Goal: Check status: Check status

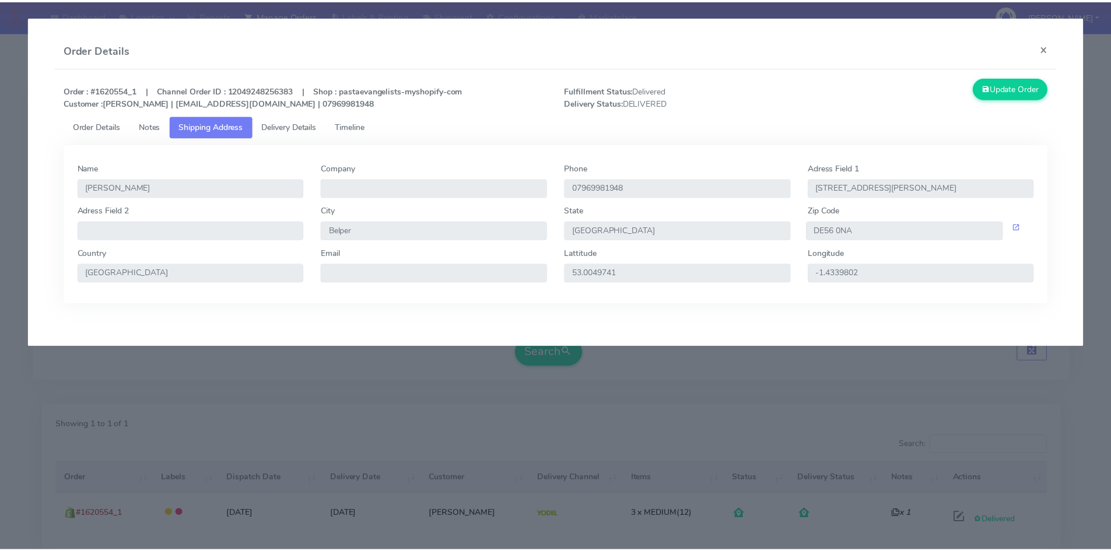
scroll to position [82, 0]
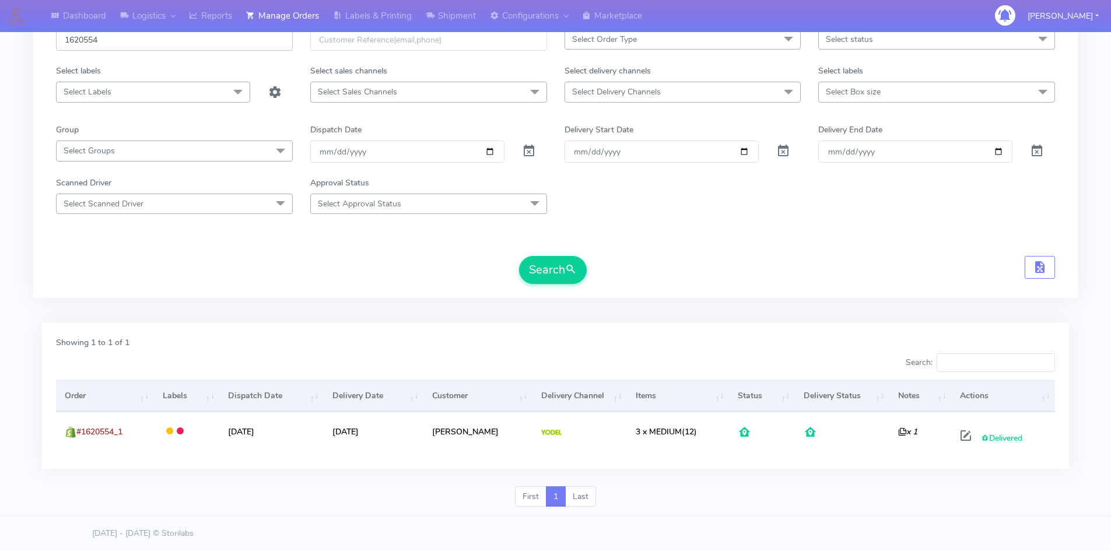
click at [119, 39] on input "1620554" at bounding box center [174, 40] width 237 height 22
paste input "3147"
click at [544, 266] on button "Search" at bounding box center [553, 270] width 68 height 28
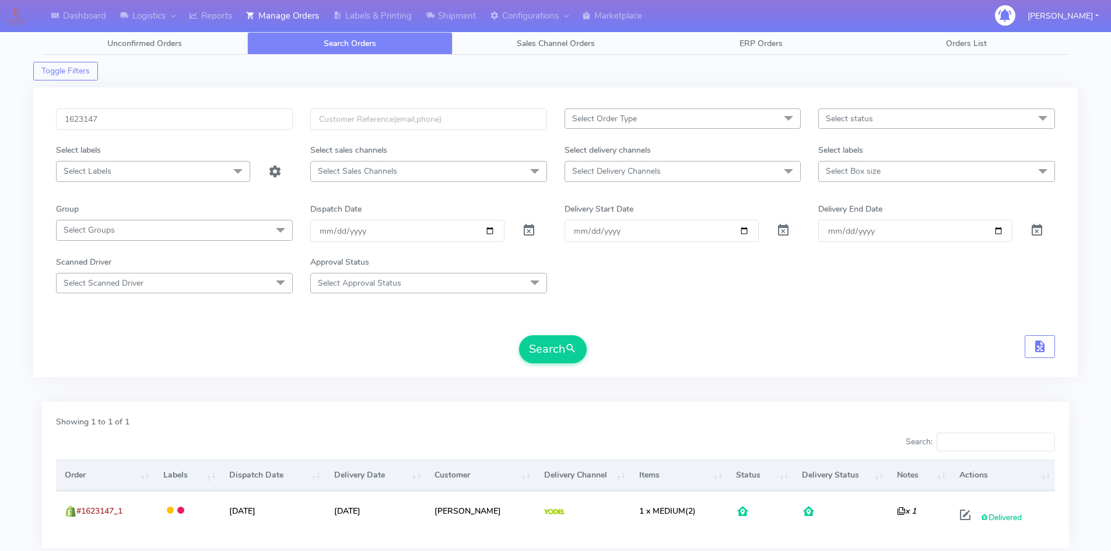
scroll to position [0, 0]
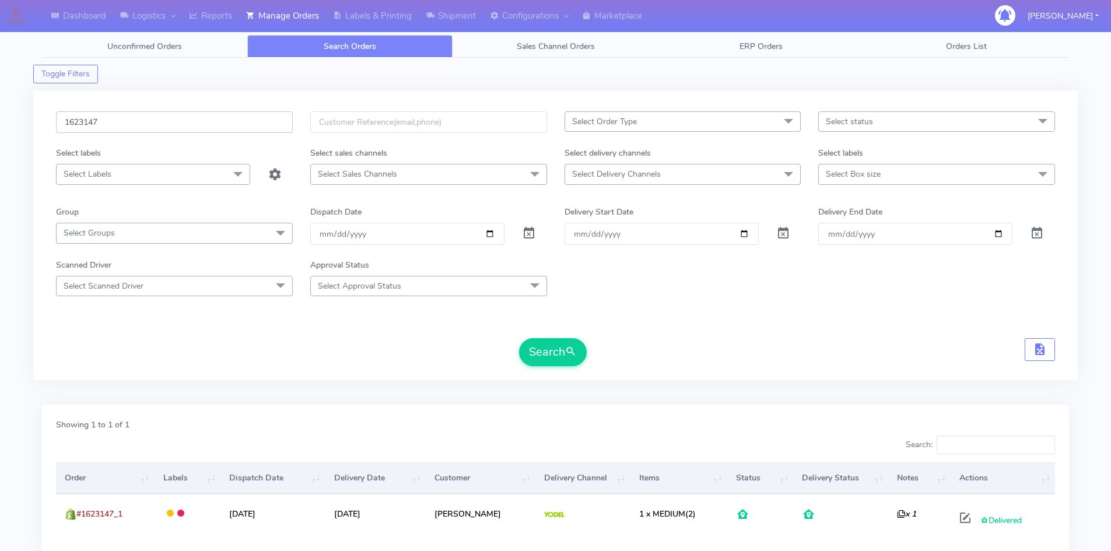
drag, startPoint x: 124, startPoint y: 120, endPoint x: 18, endPoint y: 125, distance: 106.3
click at [27, 125] on div "Dashboard Logistics London Logistics Reports Manage Orders Labels & Printing Sh…" at bounding box center [555, 310] width 1111 height 578
paste input "222"
type input "1622227"
click at [519, 338] on button "Search" at bounding box center [553, 352] width 68 height 28
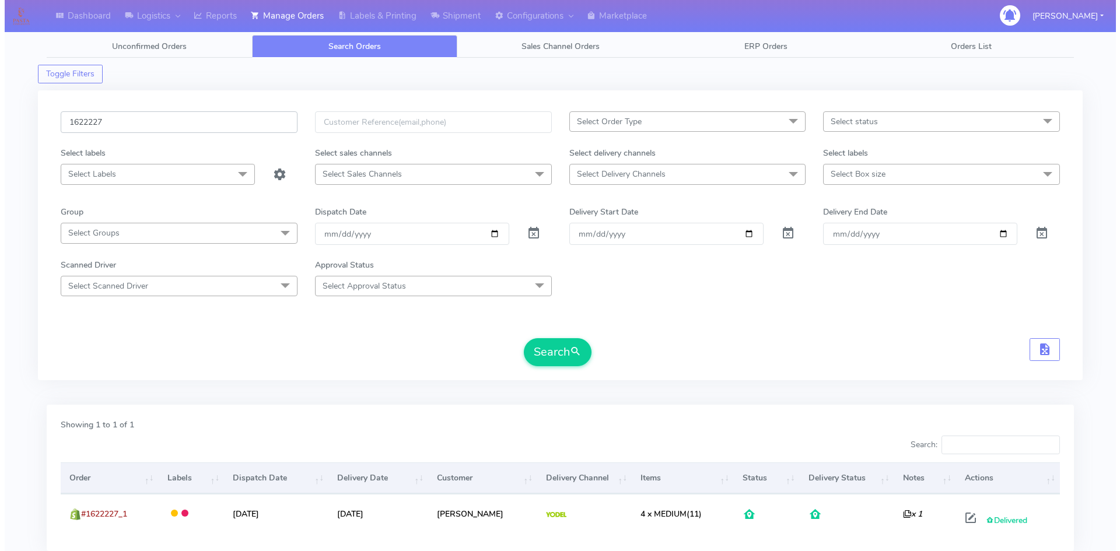
scroll to position [82, 0]
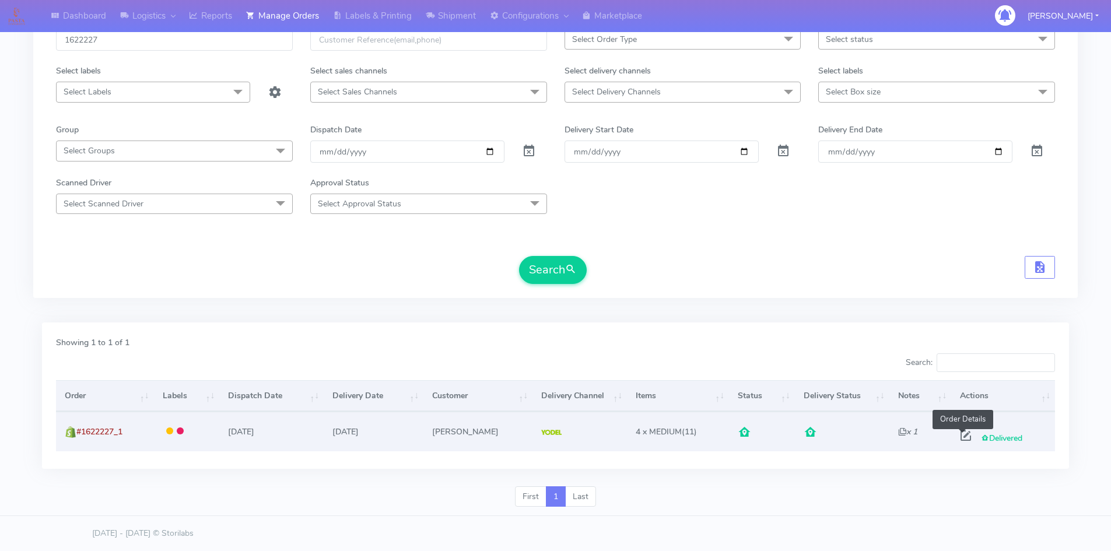
click at [964, 438] on span at bounding box center [966, 438] width 21 height 11
select select "5"
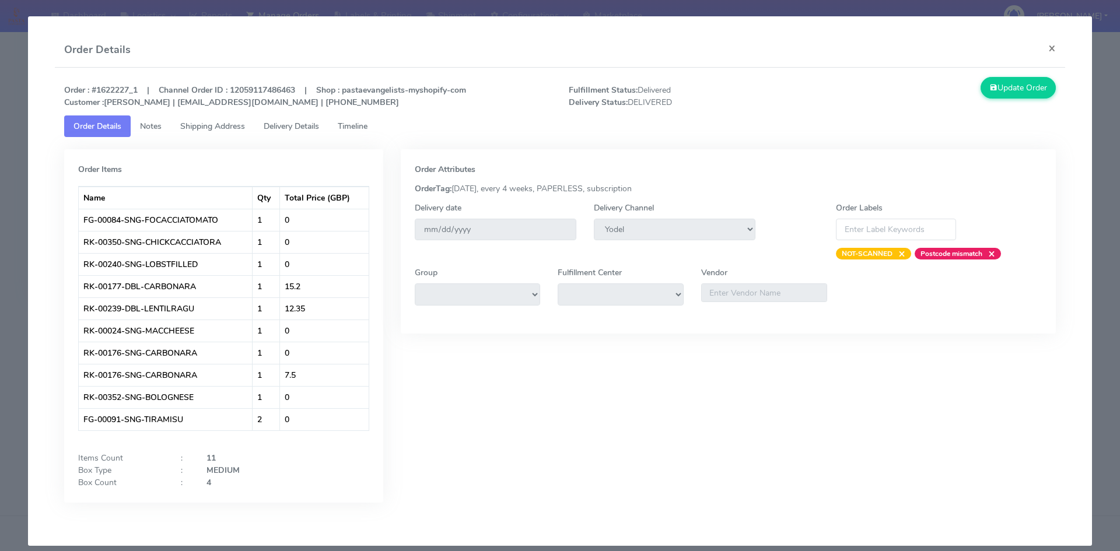
click at [288, 129] on span "Delivery Details" at bounding box center [291, 126] width 55 height 11
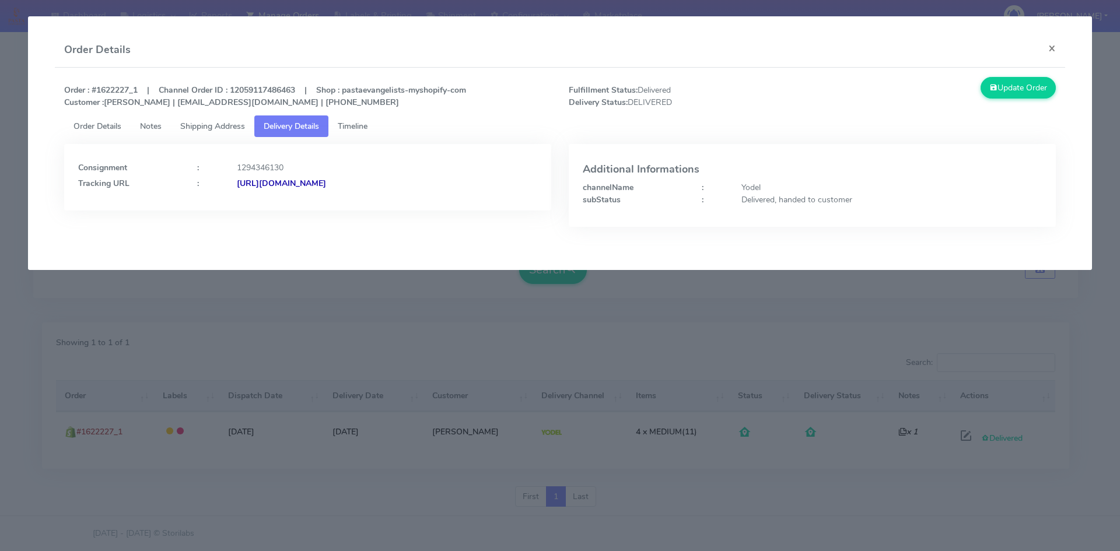
click at [306, 180] on strong "[URL][DOMAIN_NAME]" at bounding box center [281, 183] width 89 height 11
click at [215, 126] on span "Shipping Address" at bounding box center [212, 126] width 65 height 11
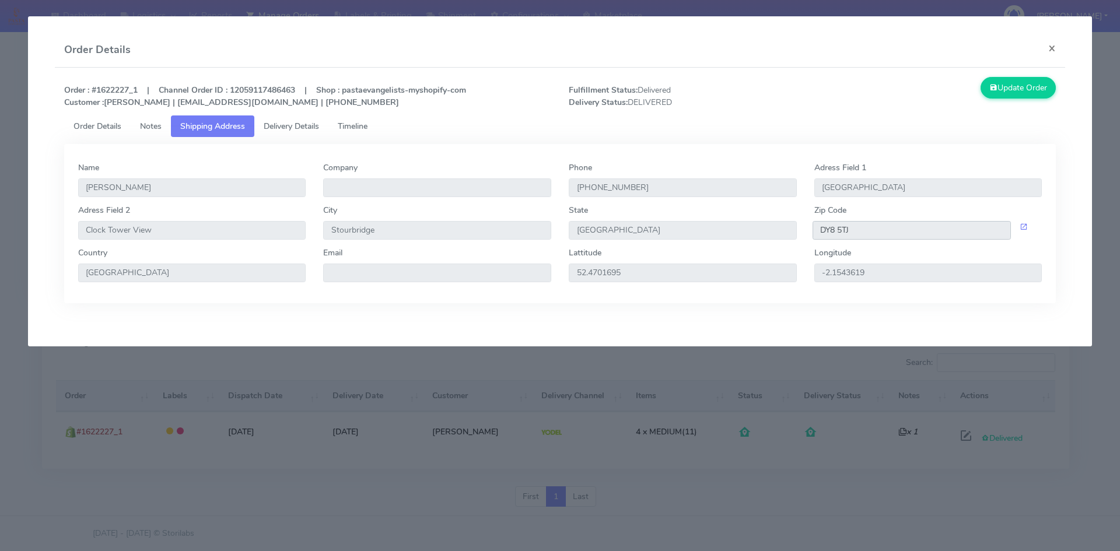
click at [844, 239] on input "DY8 5TJ" at bounding box center [912, 230] width 199 height 19
click at [284, 126] on span "Delivery Details" at bounding box center [291, 126] width 55 height 11
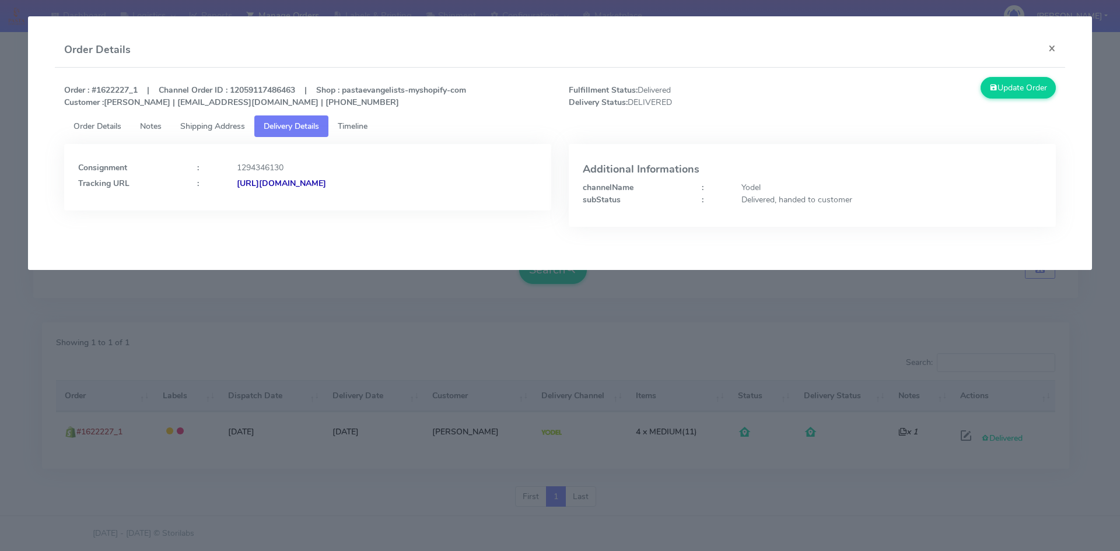
click at [308, 179] on strong "[URL][DOMAIN_NAME]" at bounding box center [281, 183] width 89 height 11
click at [215, 120] on link "Shipping Address" at bounding box center [212, 127] width 83 height 22
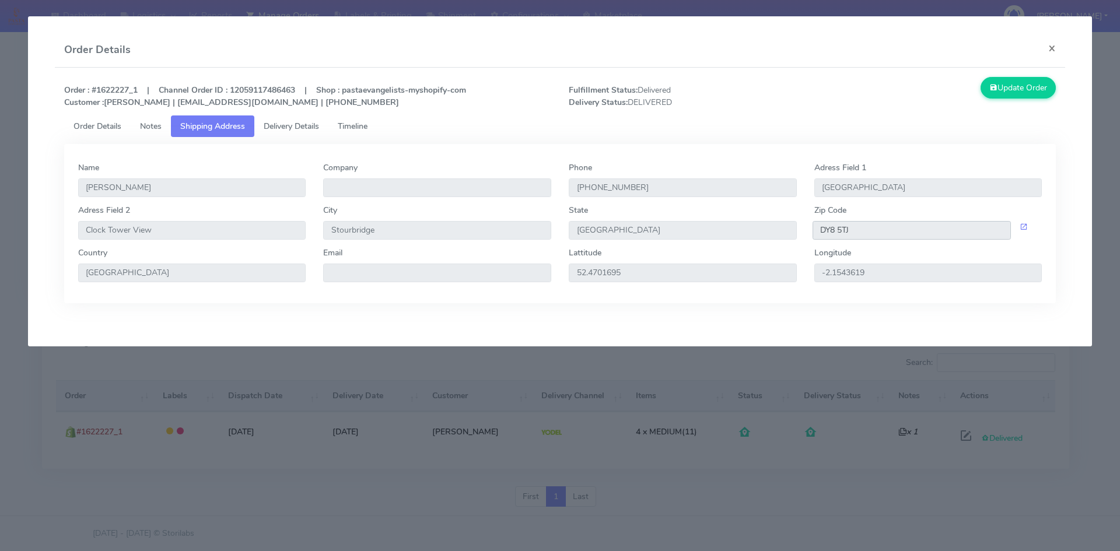
click at [847, 238] on input "DY8 5TJ" at bounding box center [912, 230] width 199 height 19
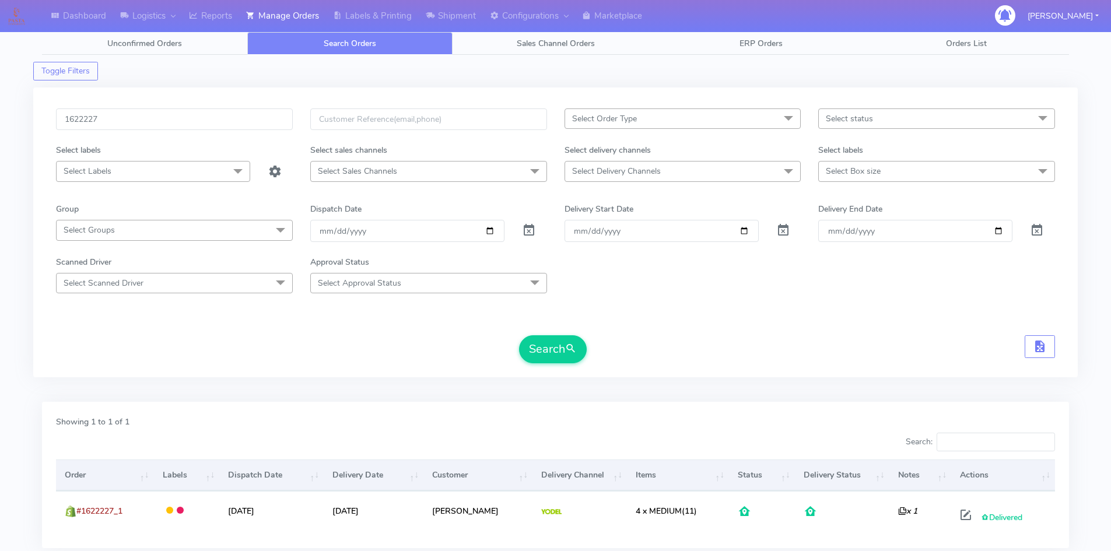
scroll to position [0, 0]
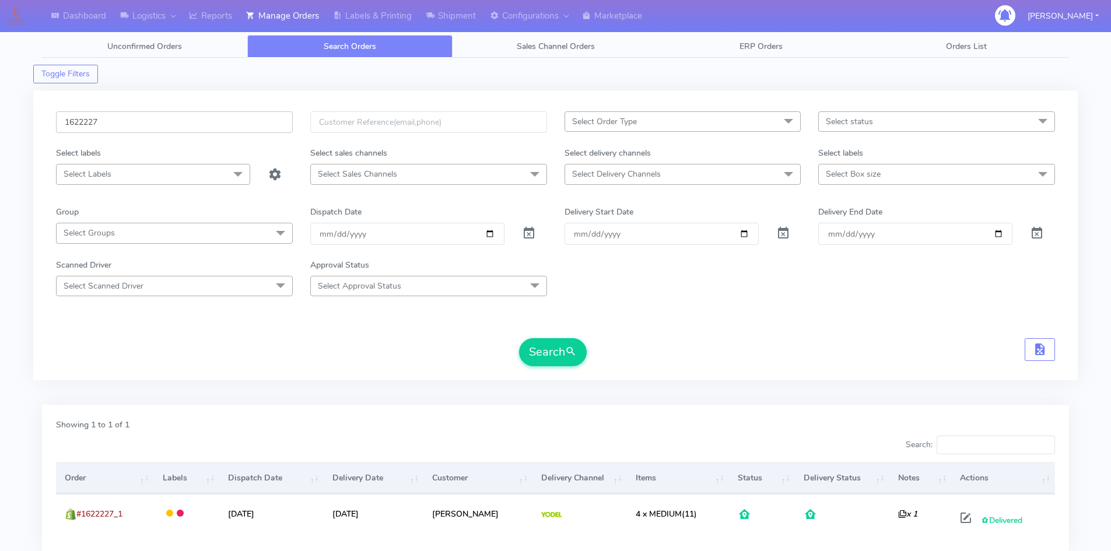
click at [110, 128] on input "1622227" at bounding box center [174, 122] width 237 height 22
paste input "03"
type input "1622203"
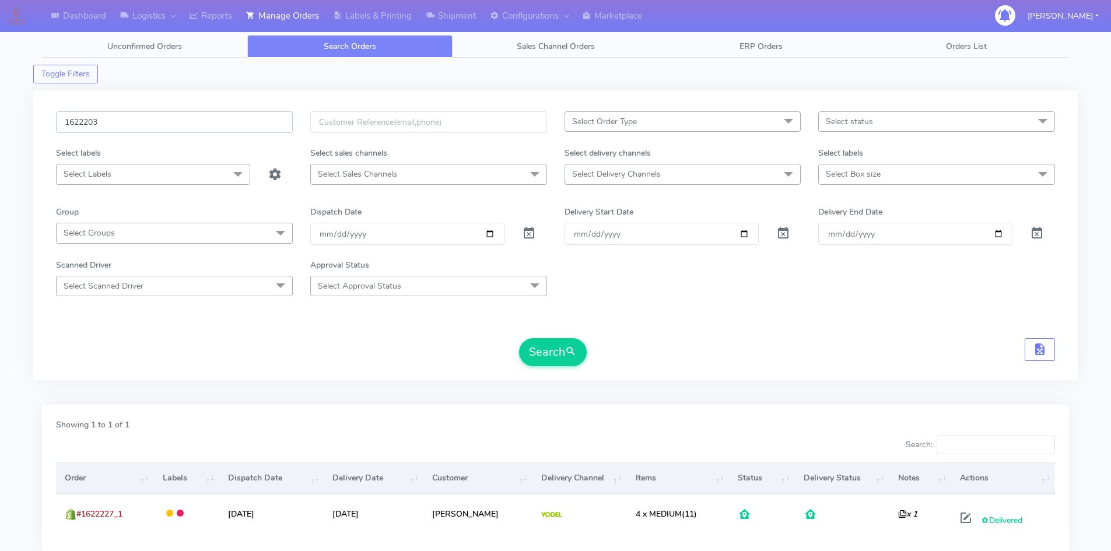
click at [519, 338] on button "Search" at bounding box center [553, 352] width 68 height 28
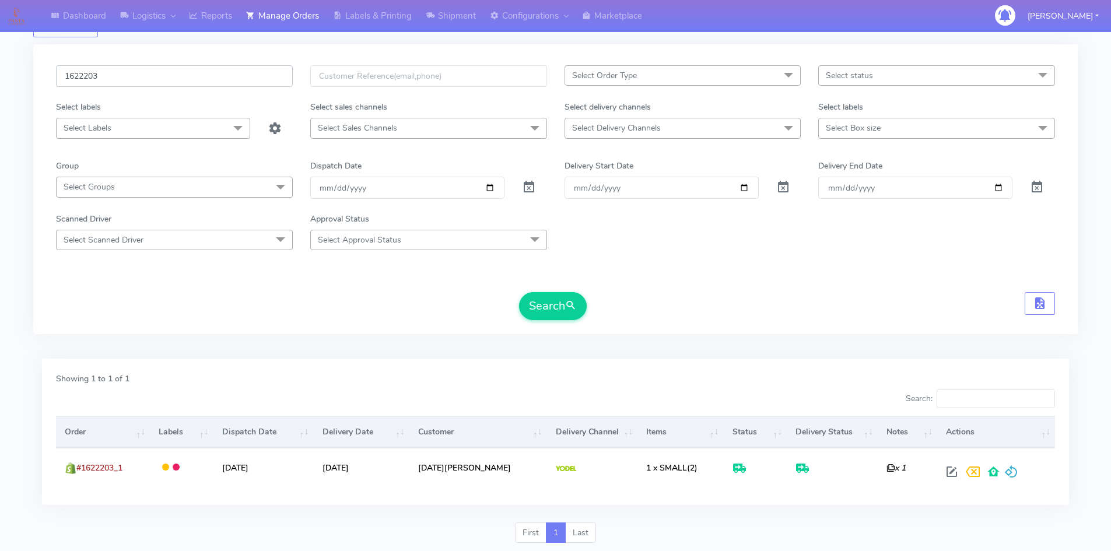
scroll to position [82, 0]
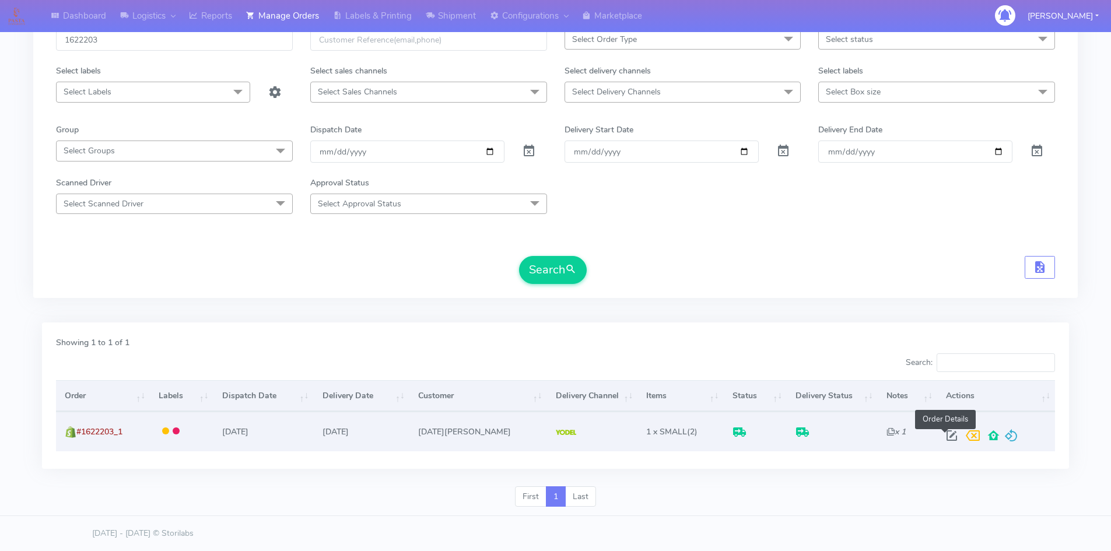
click at [945, 433] on span at bounding box center [952, 438] width 21 height 11
select select "5"
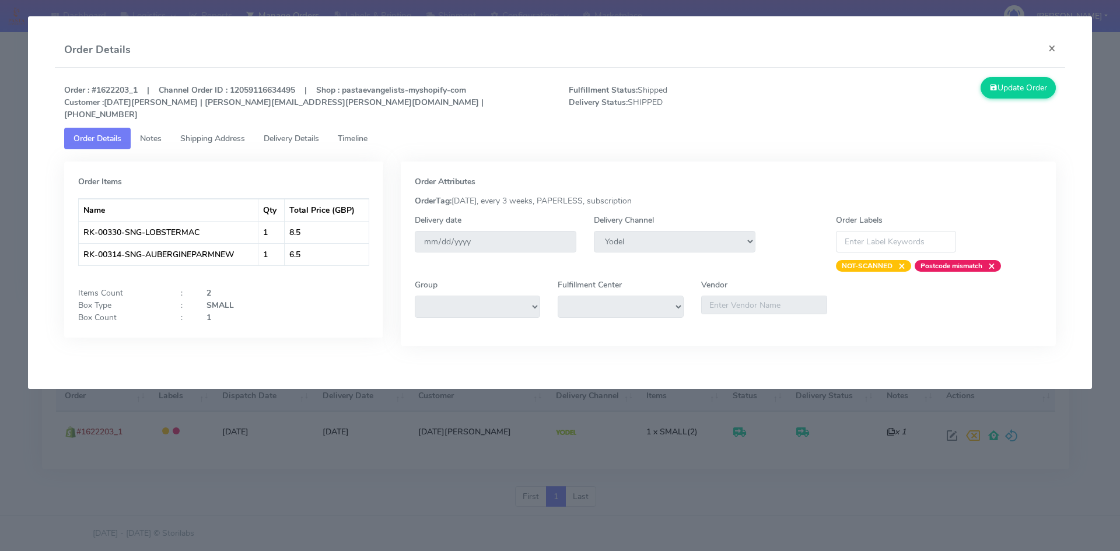
click at [286, 133] on span "Delivery Details" at bounding box center [291, 138] width 55 height 11
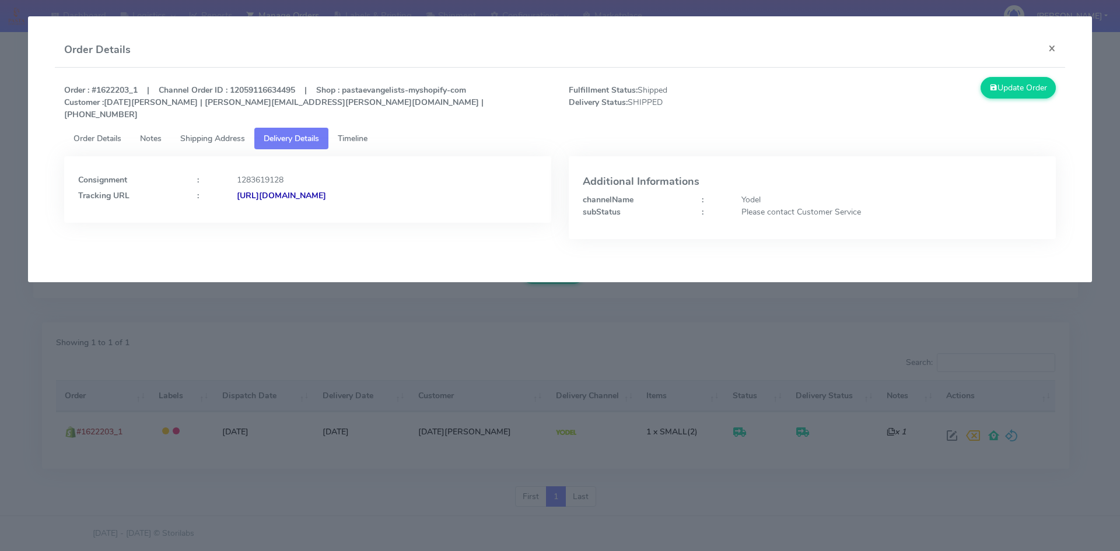
click at [326, 190] on strong "[URL][DOMAIN_NAME]" at bounding box center [281, 195] width 89 height 11
click at [238, 133] on span "Shipping Address" at bounding box center [212, 138] width 65 height 11
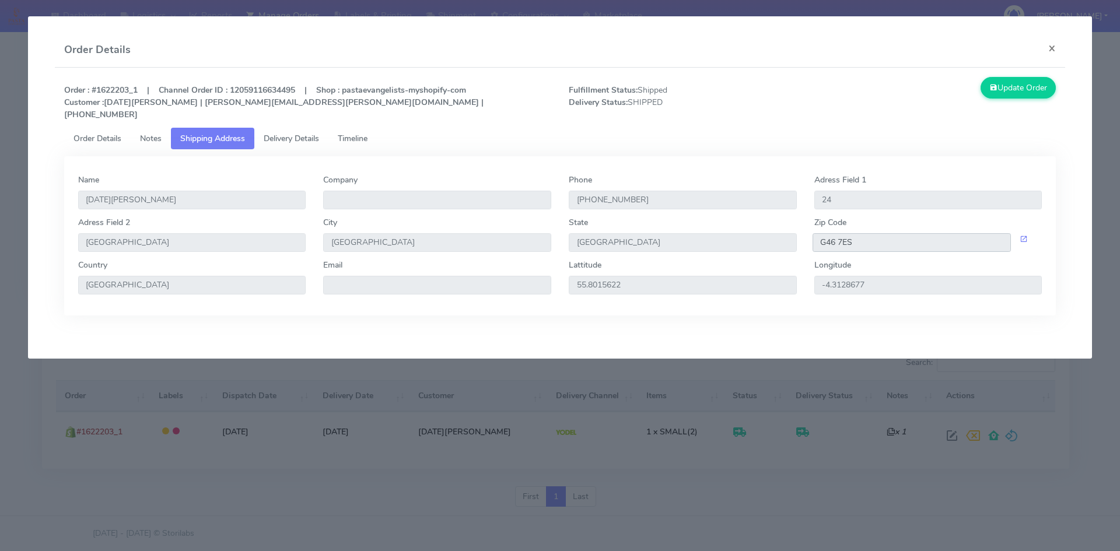
click at [850, 235] on input "G46 7ES" at bounding box center [912, 242] width 199 height 19
click at [165, 128] on link "Notes" at bounding box center [151, 139] width 40 height 22
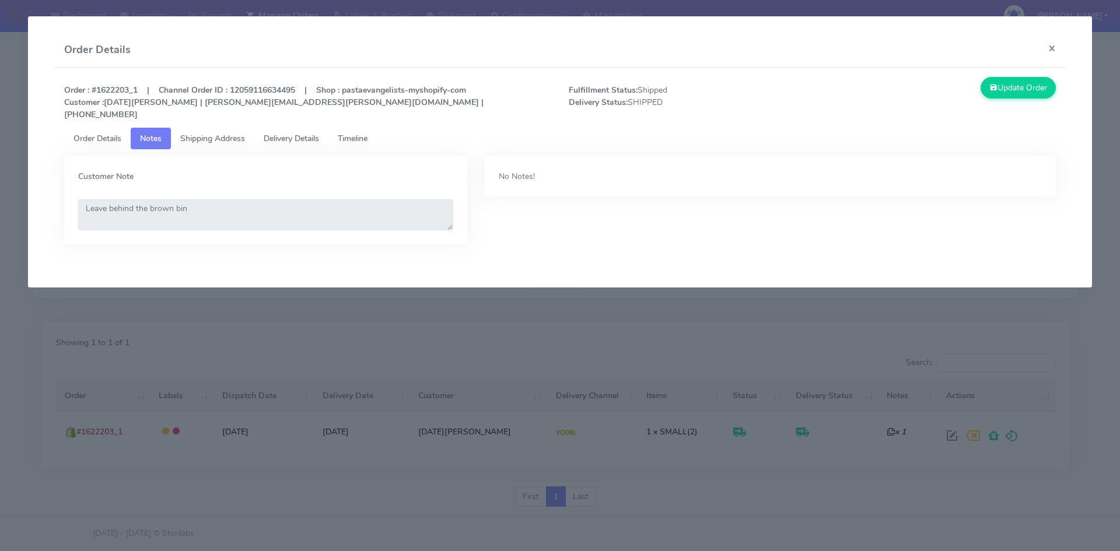
click at [108, 133] on span "Order Details" at bounding box center [98, 138] width 48 height 11
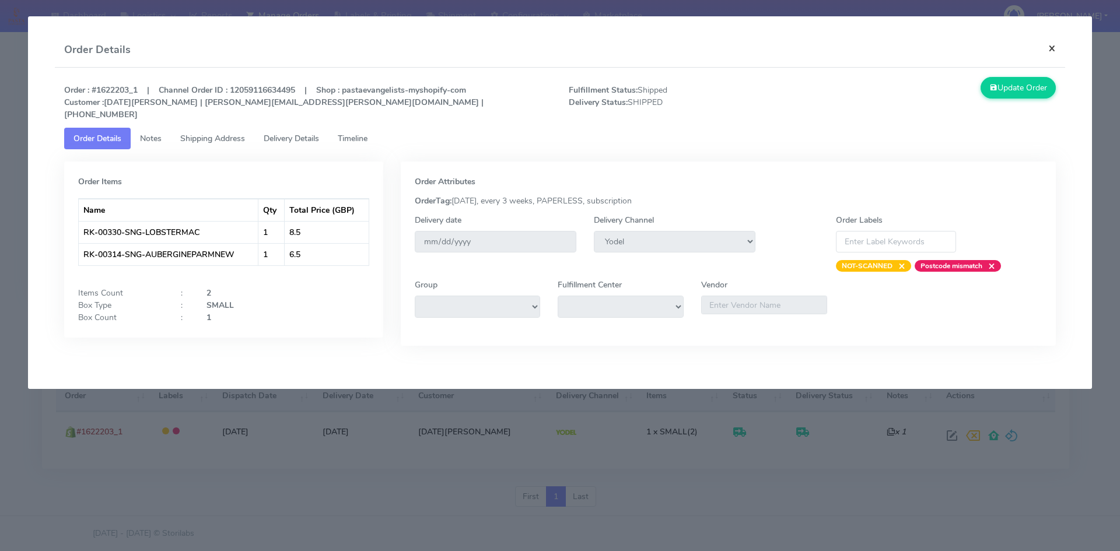
click at [1057, 44] on button "×" at bounding box center [1052, 48] width 26 height 31
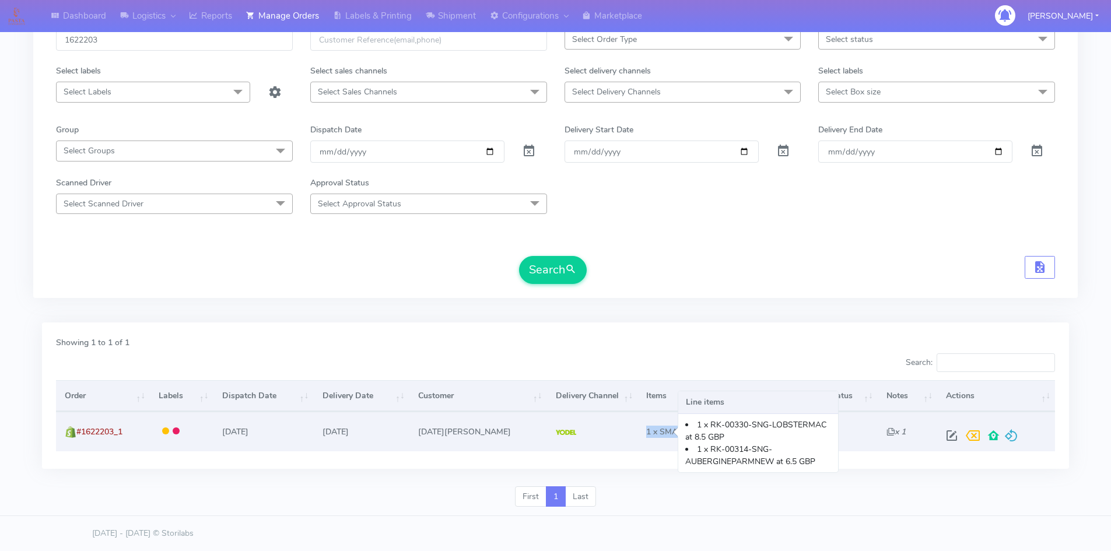
drag, startPoint x: 615, startPoint y: 430, endPoint x: 671, endPoint y: 431, distance: 55.4
click at [671, 431] on td "1 x SMALL (2) Line items 1 x RK-00330-SNG-LOBSTERMAC at 8.5 GBP 1 x RK-00314-SN…" at bounding box center [681, 431] width 86 height 39
copy span "1 x SMALL (2"
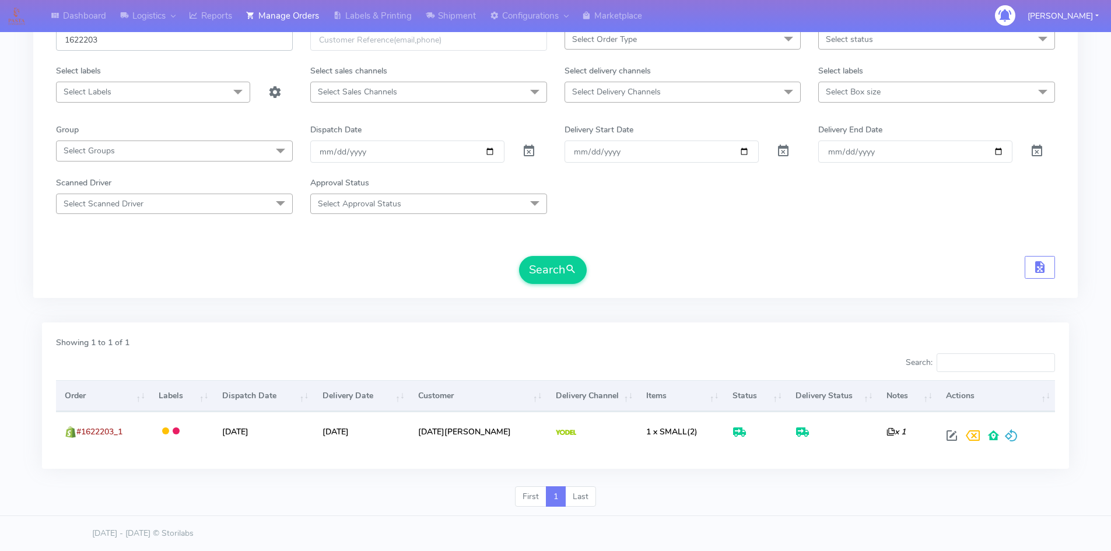
click at [135, 37] on input "1622203" at bounding box center [174, 40] width 237 height 22
paste input "19408"
type input "1619408"
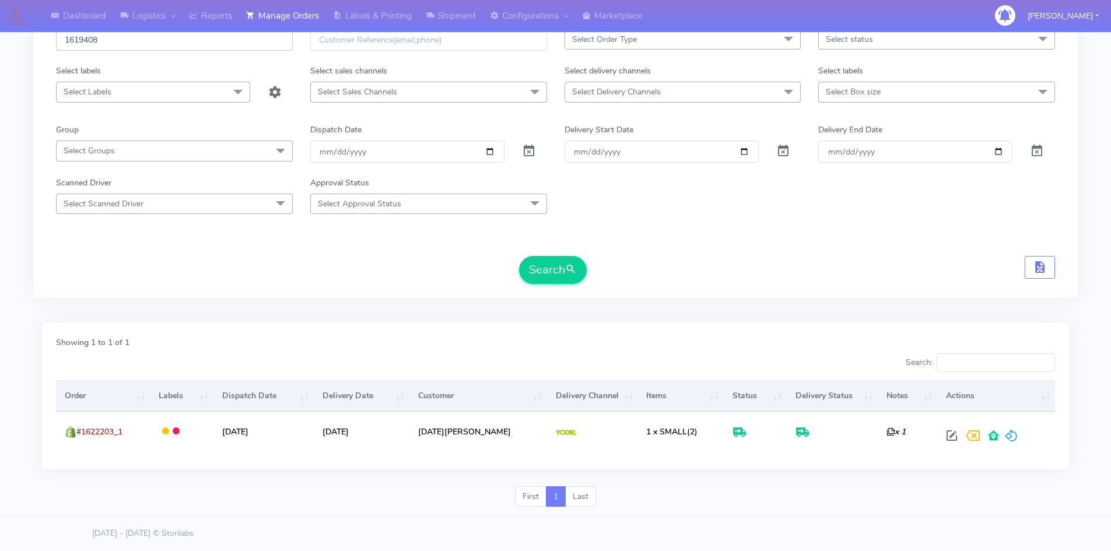
click at [519, 256] on button "Search" at bounding box center [553, 270] width 68 height 28
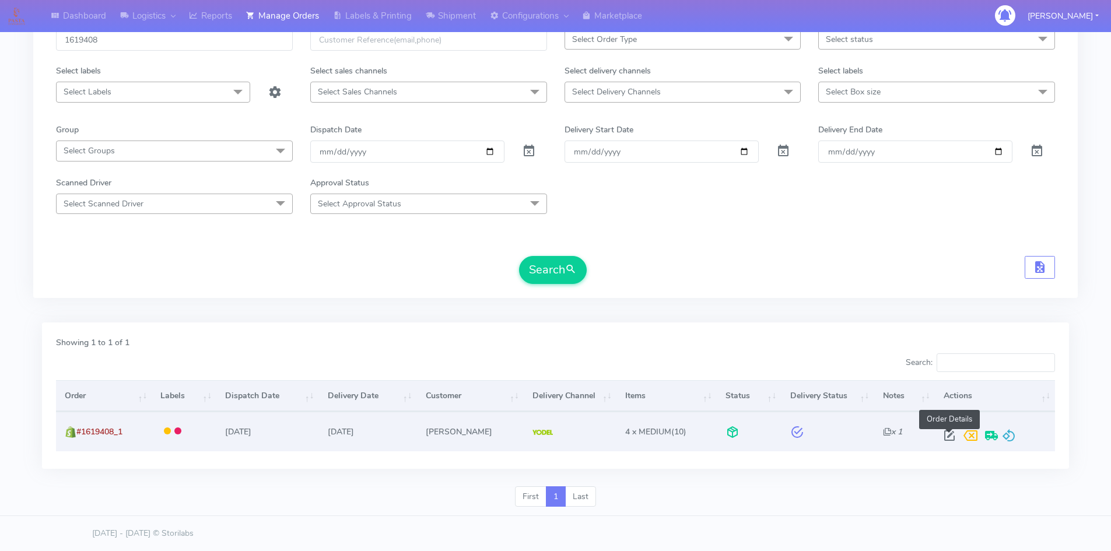
click at [951, 438] on span at bounding box center [949, 438] width 21 height 11
select select "5"
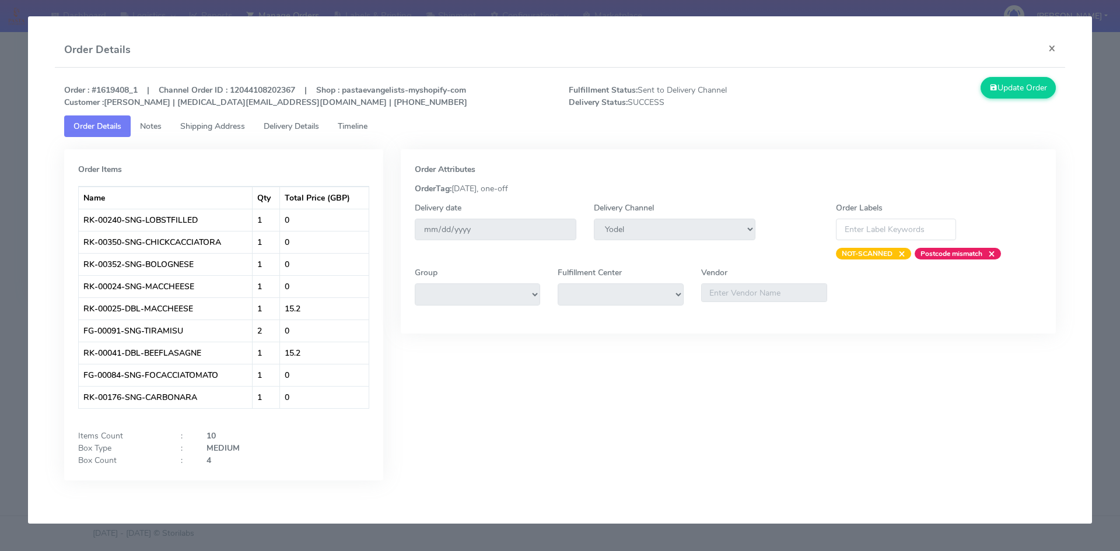
click at [225, 130] on span "Shipping Address" at bounding box center [212, 126] width 65 height 11
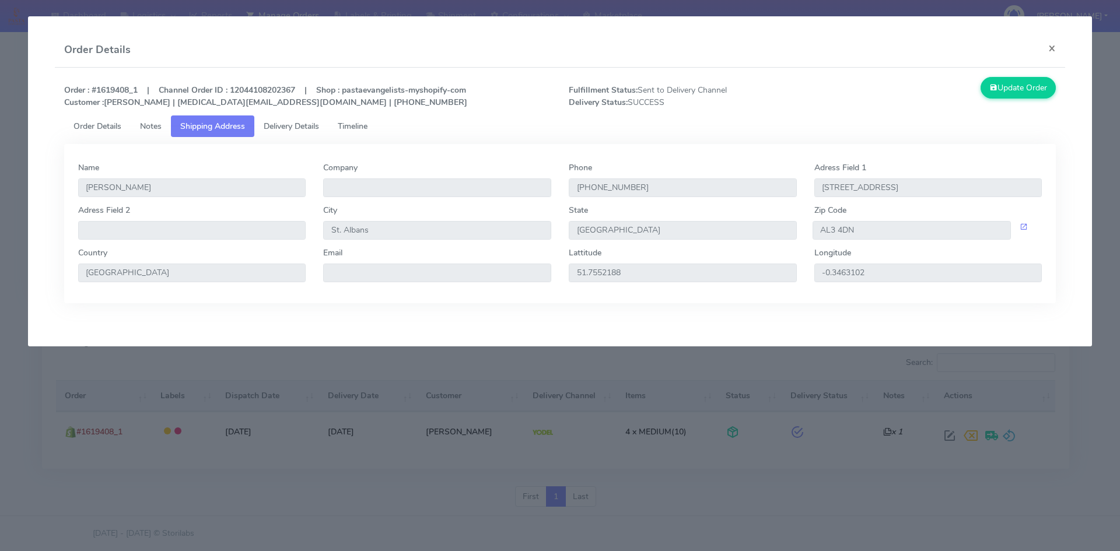
click at [295, 130] on span "Delivery Details" at bounding box center [291, 126] width 55 height 11
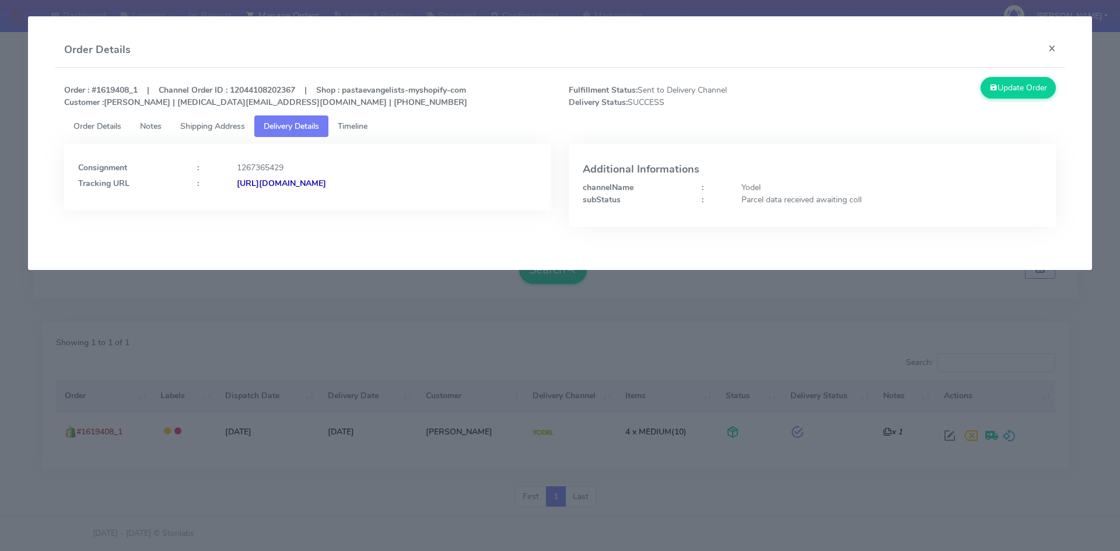
click at [326, 182] on strong "[URL][DOMAIN_NAME]" at bounding box center [281, 183] width 89 height 11
click at [359, 134] on link "Timeline" at bounding box center [352, 127] width 48 height 22
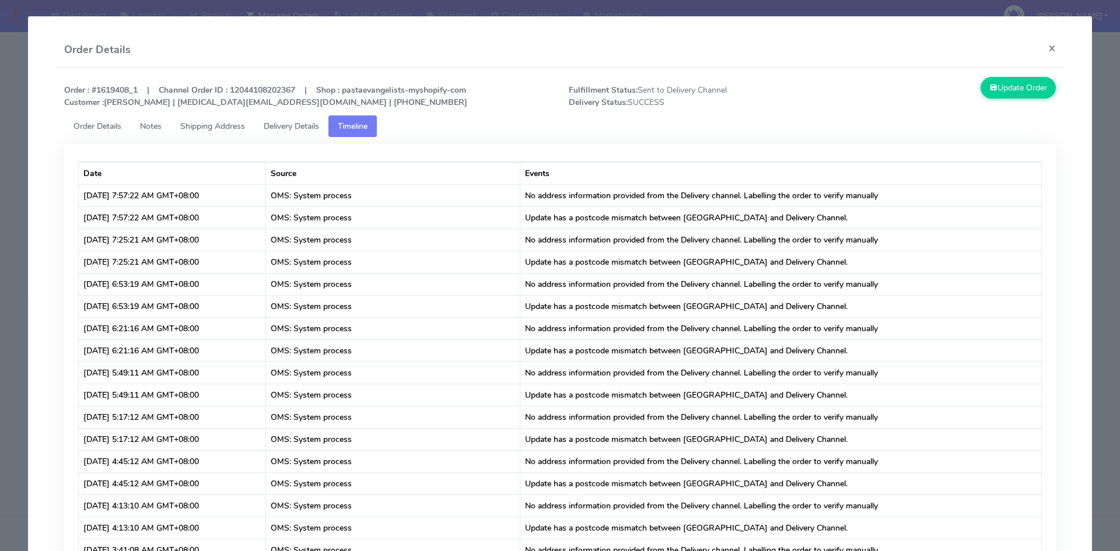
click at [235, 127] on span "Shipping Address" at bounding box center [212, 126] width 65 height 11
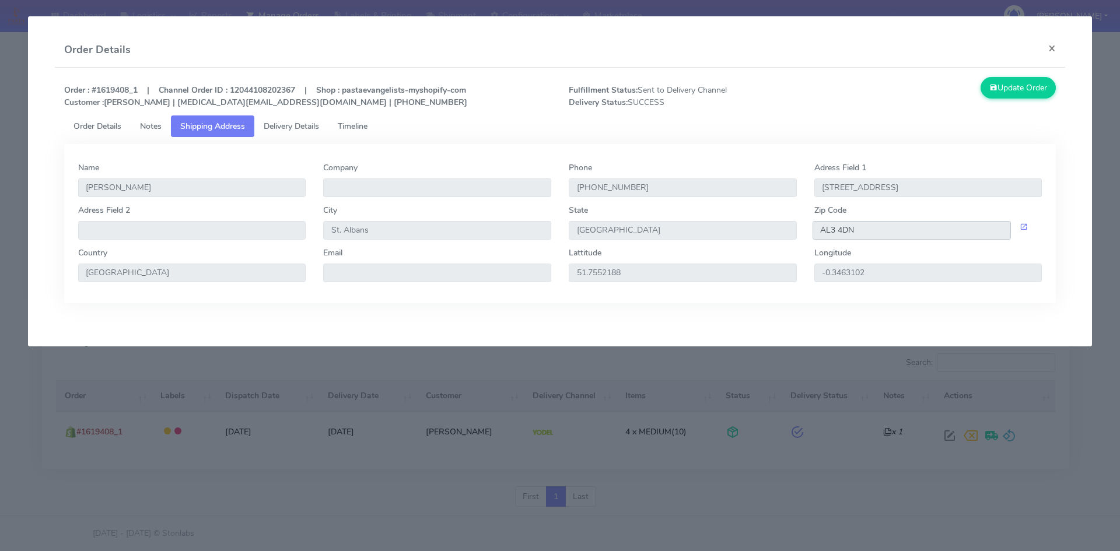
click at [839, 230] on input "AL3 4DN" at bounding box center [912, 230] width 199 height 19
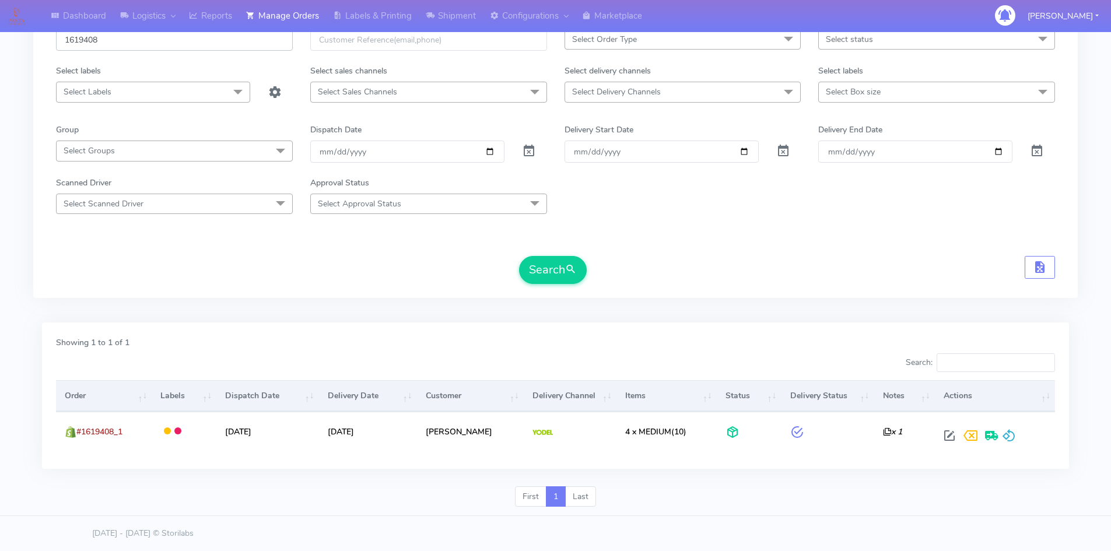
drag, startPoint x: 71, startPoint y: 44, endPoint x: 53, endPoint y: 45, distance: 18.1
click at [64, 44] on input "1619408" at bounding box center [174, 40] width 237 height 22
paste input "24430"
type input "1624430"
click at [519, 256] on button "Search" at bounding box center [553, 270] width 68 height 28
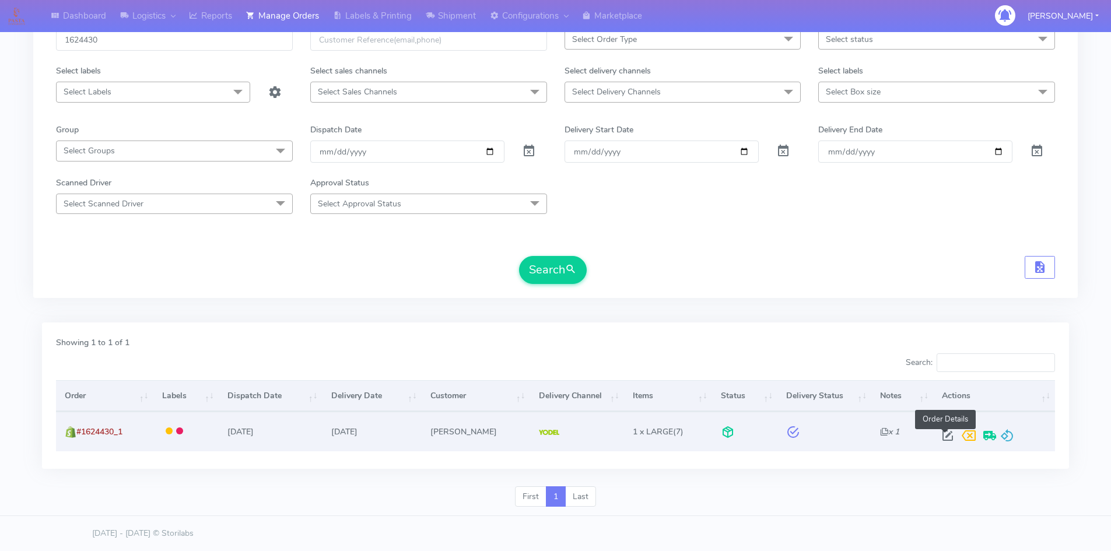
click at [946, 435] on span at bounding box center [947, 438] width 21 height 11
select select "5"
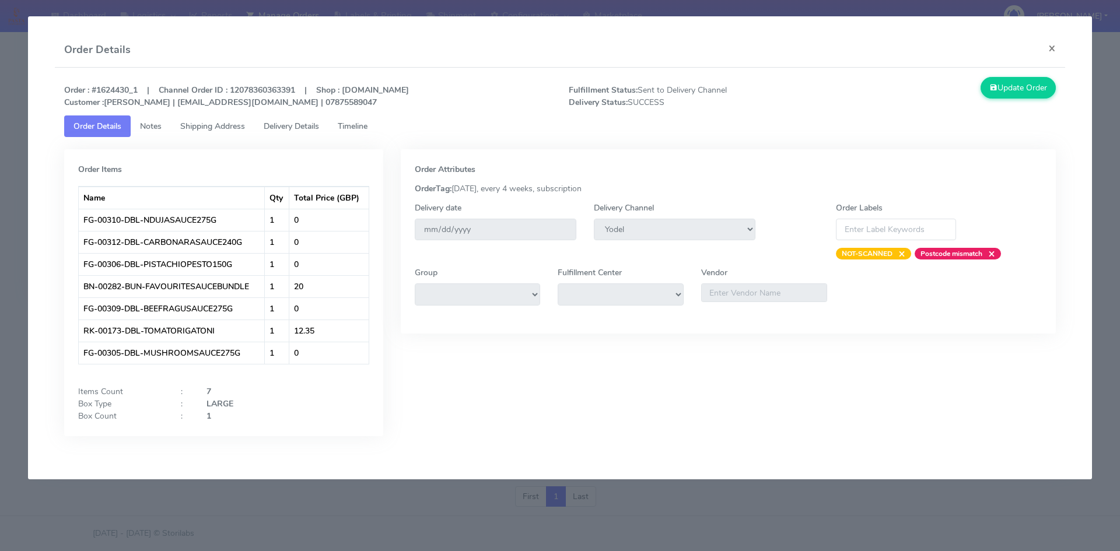
click at [296, 125] on span "Delivery Details" at bounding box center [291, 126] width 55 height 11
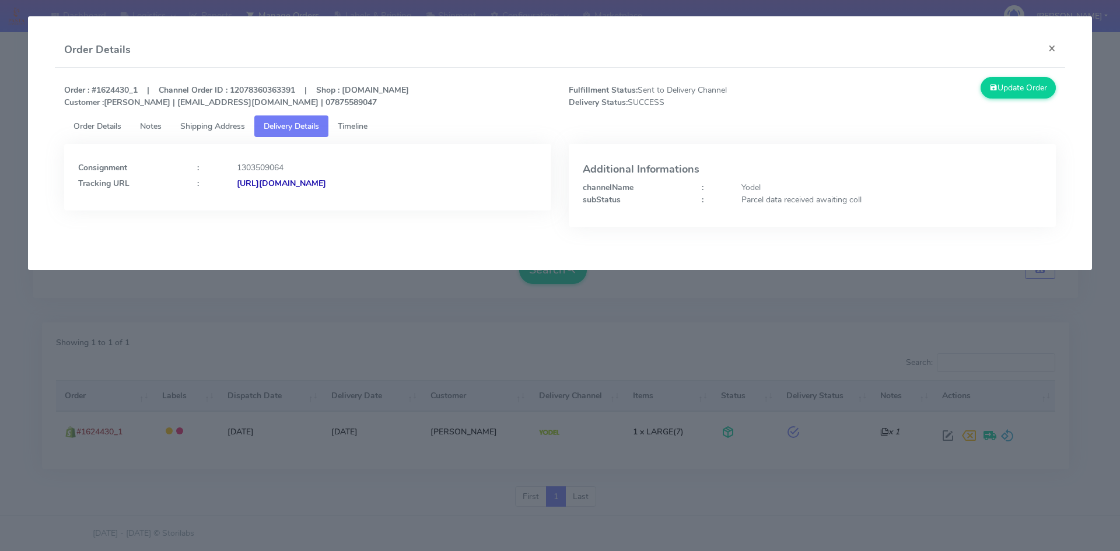
click at [320, 183] on strong "[URL][DOMAIN_NAME]" at bounding box center [281, 183] width 89 height 11
click at [200, 124] on span "Shipping Address" at bounding box center [212, 126] width 65 height 11
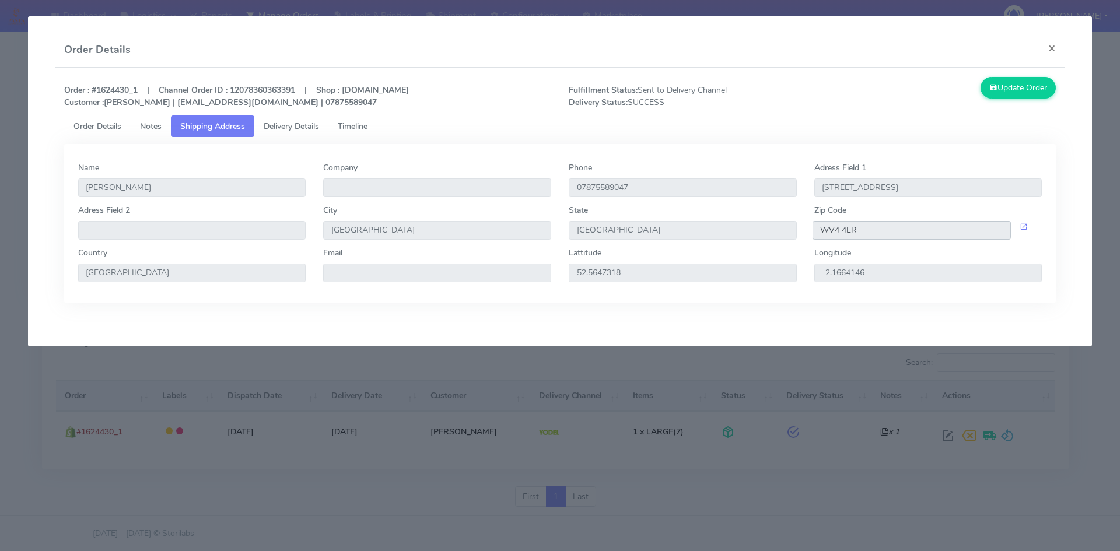
click at [870, 239] on input "WV4 4LR" at bounding box center [912, 230] width 199 height 19
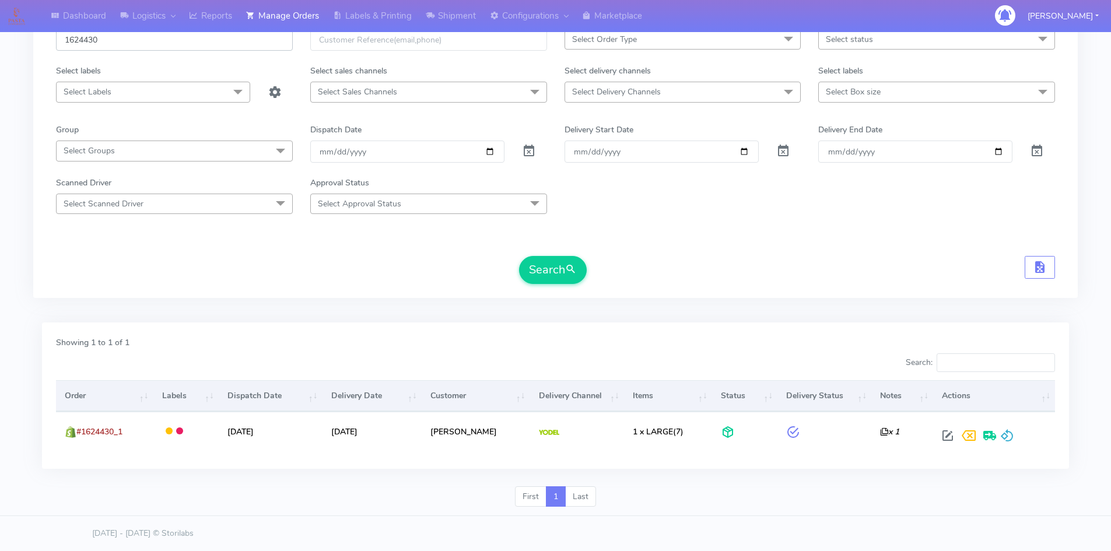
drag, startPoint x: 114, startPoint y: 44, endPoint x: 67, endPoint y: 44, distance: 47.8
click at [67, 44] on input "1624430" at bounding box center [174, 40] width 237 height 22
paste input "1738"
type input "1621738"
click at [519, 256] on button "Search" at bounding box center [553, 270] width 68 height 28
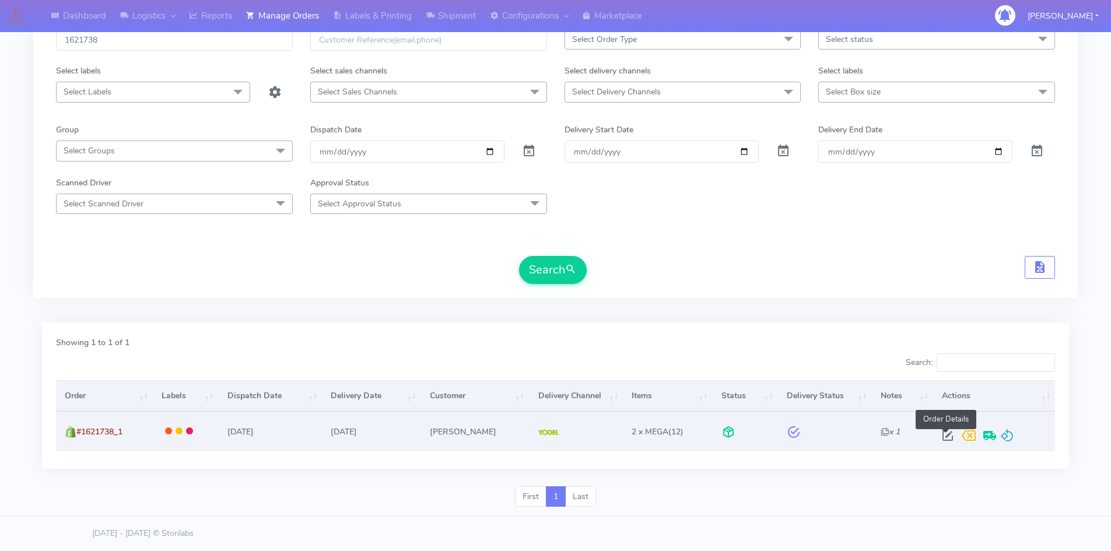
click at [944, 442] on span at bounding box center [947, 438] width 21 height 11
select select "5"
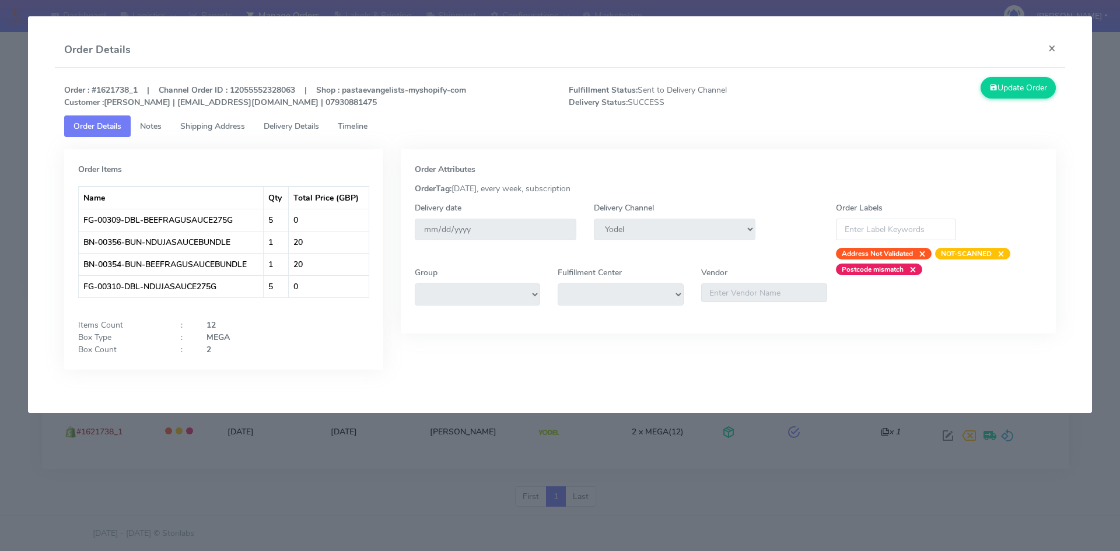
click at [269, 124] on span "Delivery Details" at bounding box center [291, 126] width 55 height 11
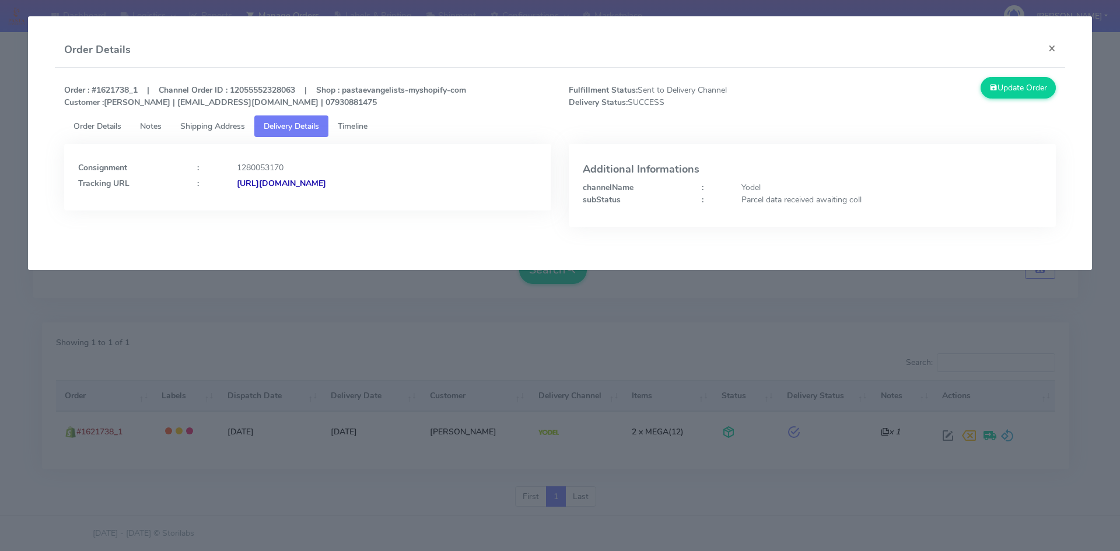
click at [326, 183] on strong "[URL][DOMAIN_NAME]" at bounding box center [281, 183] width 89 height 11
click at [228, 121] on span "Shipping Address" at bounding box center [212, 126] width 65 height 11
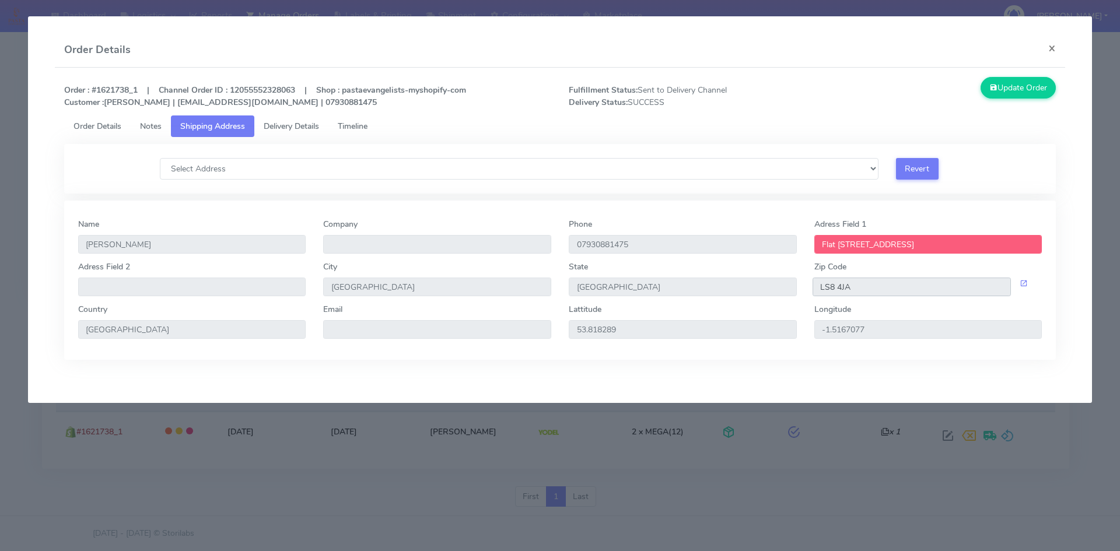
click at [832, 283] on input "LS8 4JA" at bounding box center [912, 287] width 199 height 19
